Goal: Use online tool/utility: Utilize a website feature to perform a specific function

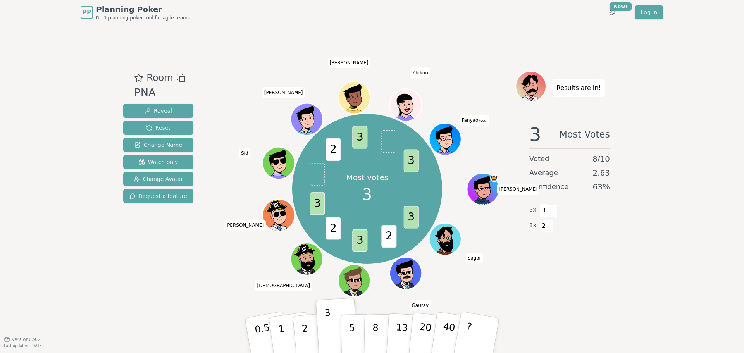
click at [446, 140] on icon at bounding box center [444, 138] width 31 height 6
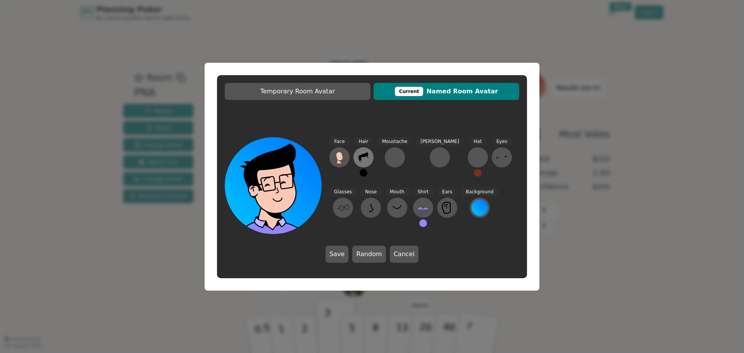
click at [363, 158] on icon at bounding box center [363, 157] width 12 height 12
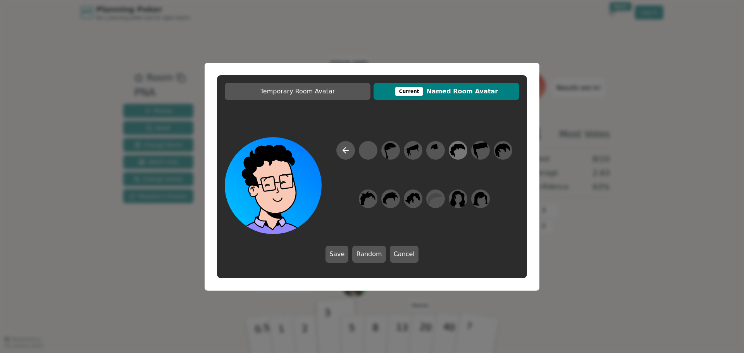
click at [454, 150] on icon at bounding box center [457, 149] width 15 height 17
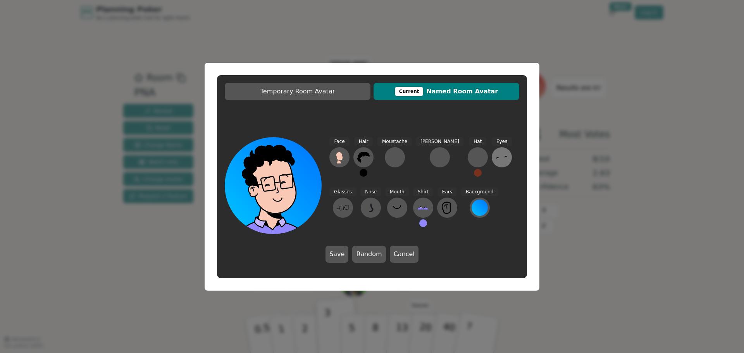
click at [495, 159] on icon at bounding box center [501, 157] width 12 height 12
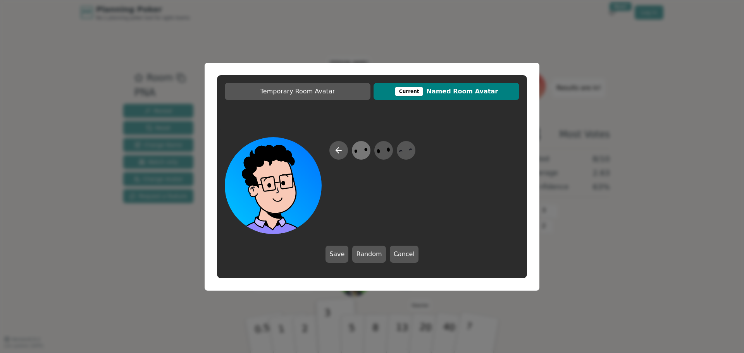
click at [367, 150] on ellipse at bounding box center [365, 149] width 3 height 3
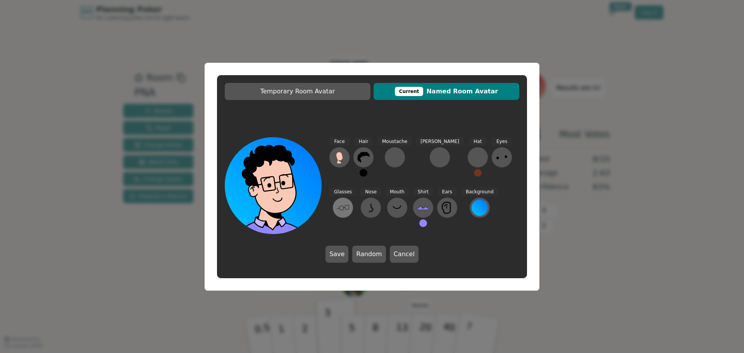
click at [349, 201] on icon at bounding box center [343, 207] width 12 height 12
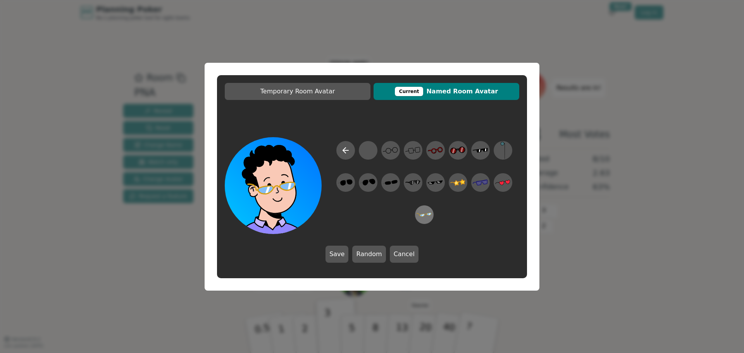
click at [423, 216] on icon at bounding box center [423, 215] width 15 height 4
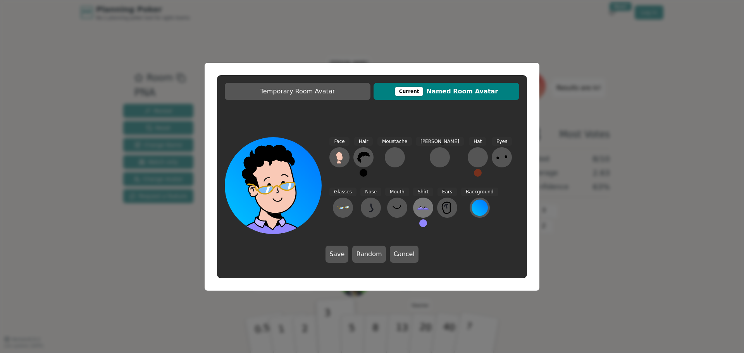
click at [417, 210] on icon at bounding box center [423, 207] width 12 height 12
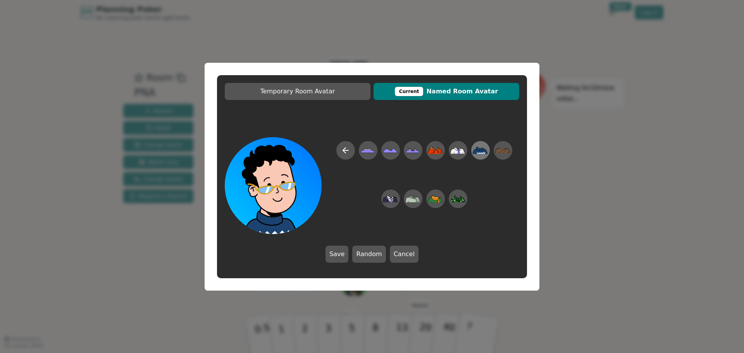
click at [478, 151] on icon at bounding box center [480, 149] width 15 height 7
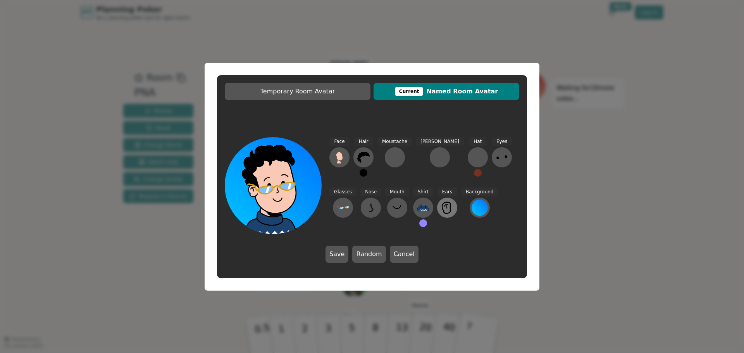
click at [445, 206] on icon at bounding box center [445, 207] width 1 height 4
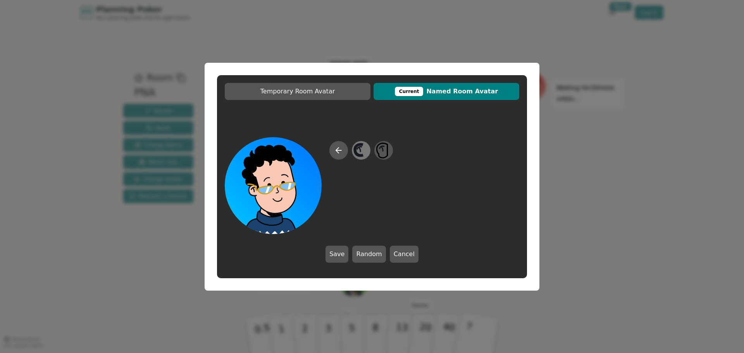
click at [367, 150] on icon at bounding box center [360, 149] width 15 height 17
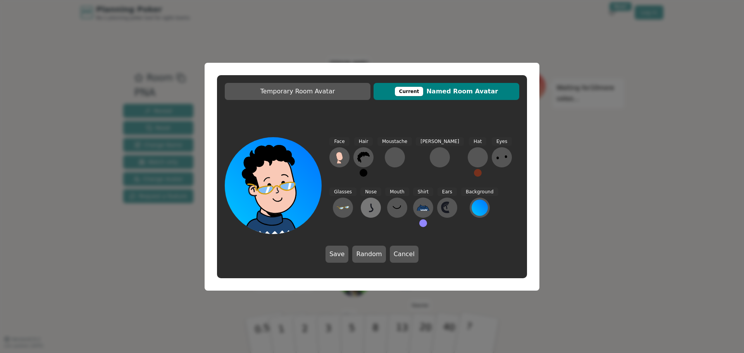
click at [369, 210] on icon at bounding box center [371, 208] width 4 height 8
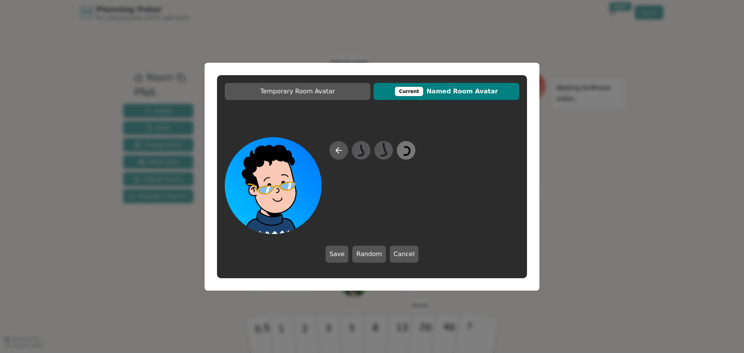
click at [408, 150] on icon at bounding box center [405, 149] width 15 height 17
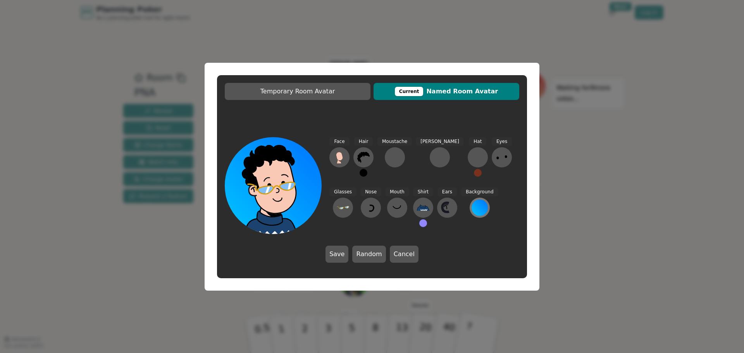
click at [471, 208] on div at bounding box center [479, 207] width 16 height 16
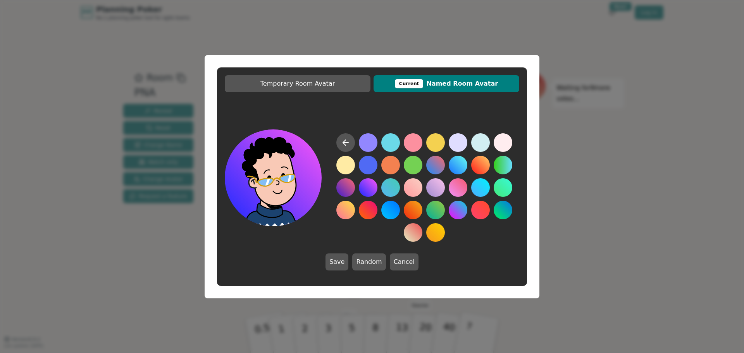
click at [370, 191] on button at bounding box center [368, 187] width 19 height 19
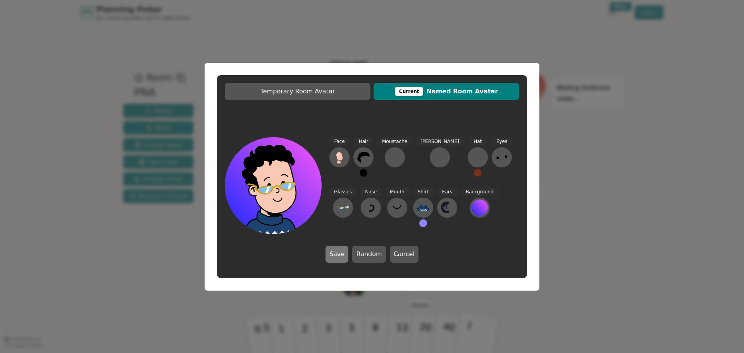
click at [345, 258] on button "Save" at bounding box center [336, 254] width 23 height 17
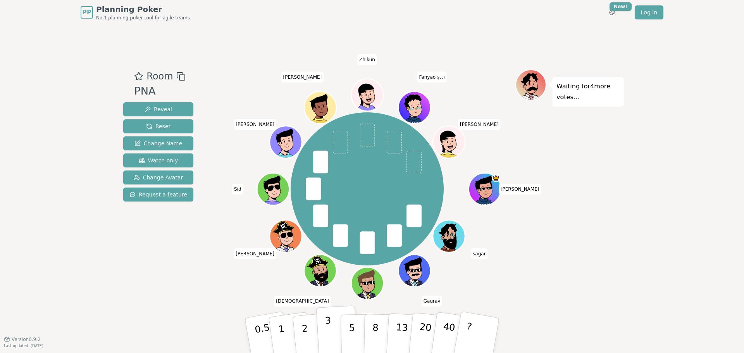
click at [325, 339] on button "3" at bounding box center [337, 335] width 42 height 60
click at [418, 106] on icon at bounding box center [414, 106] width 31 height 3
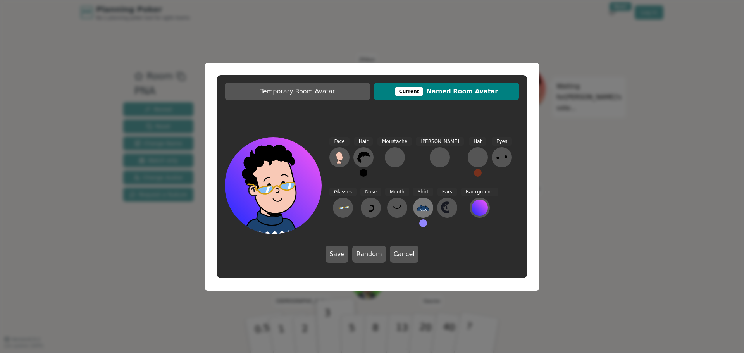
click at [417, 213] on icon at bounding box center [423, 207] width 12 height 12
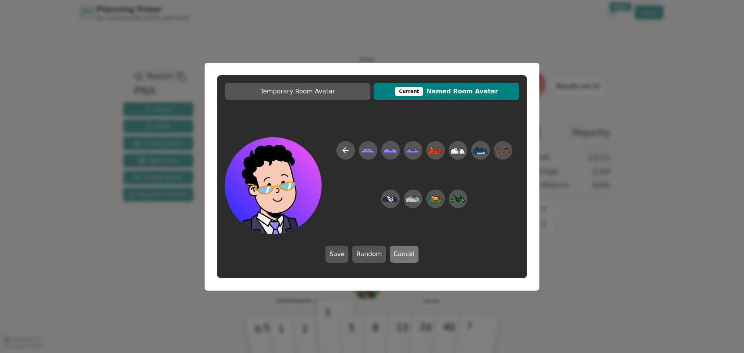
click at [407, 255] on button "Cancel" at bounding box center [404, 254] width 29 height 17
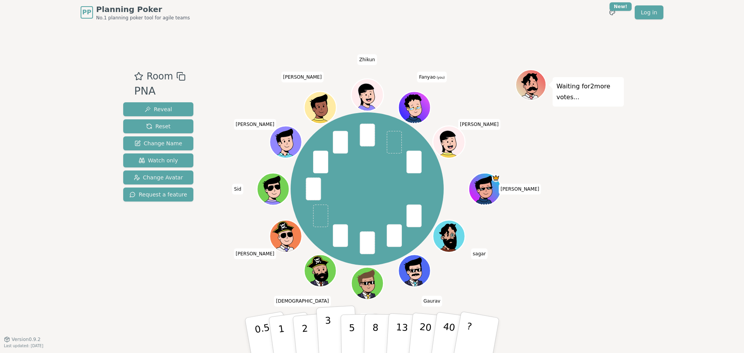
click at [328, 330] on p "3" at bounding box center [329, 336] width 9 height 42
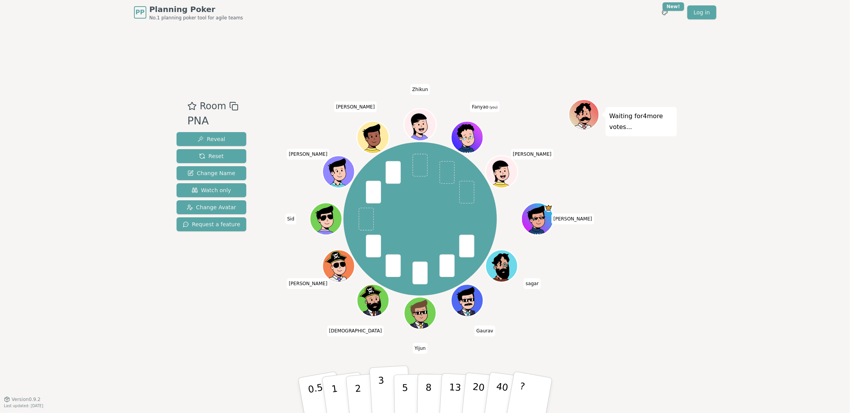
click at [380, 352] on p "3" at bounding box center [382, 396] width 9 height 42
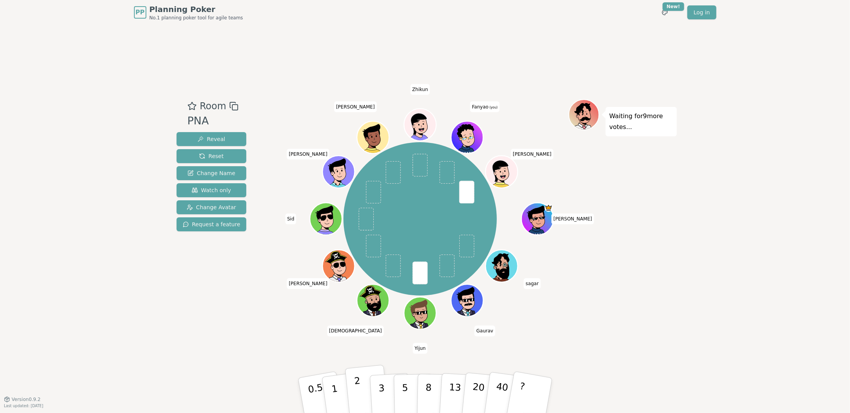
click at [358, 352] on p "2" at bounding box center [359, 396] width 10 height 42
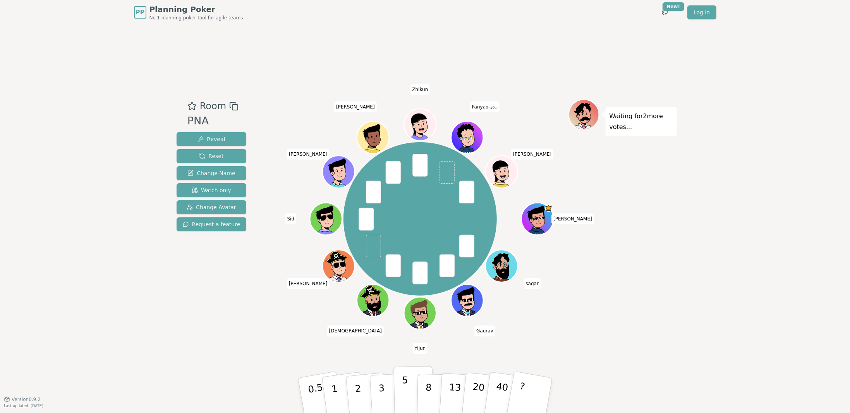
click at [407, 352] on button "5" at bounding box center [414, 395] width 40 height 59
